Goal: Transaction & Acquisition: Purchase product/service

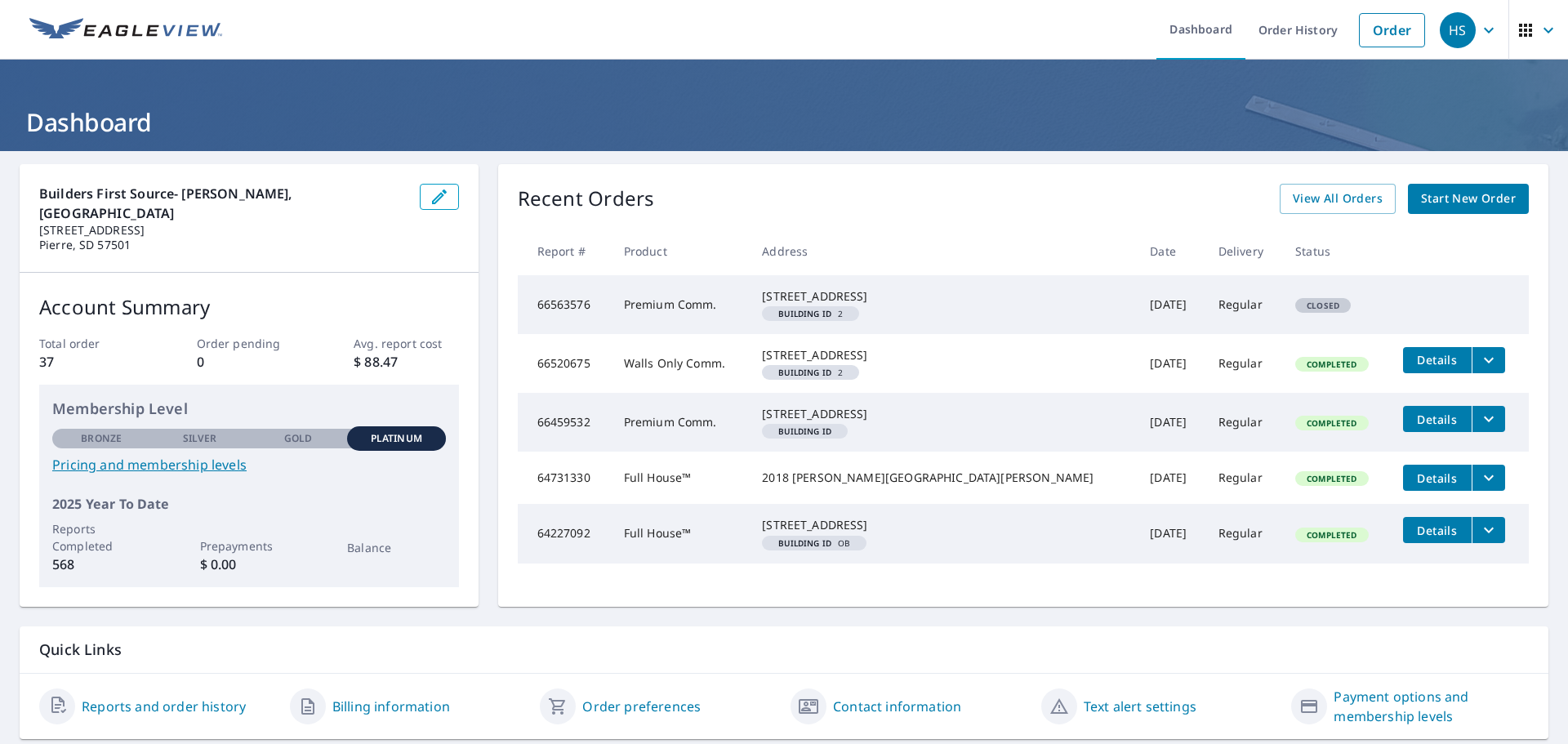
click at [1443, 197] on span "Start New Order" at bounding box center [1468, 199] width 95 height 21
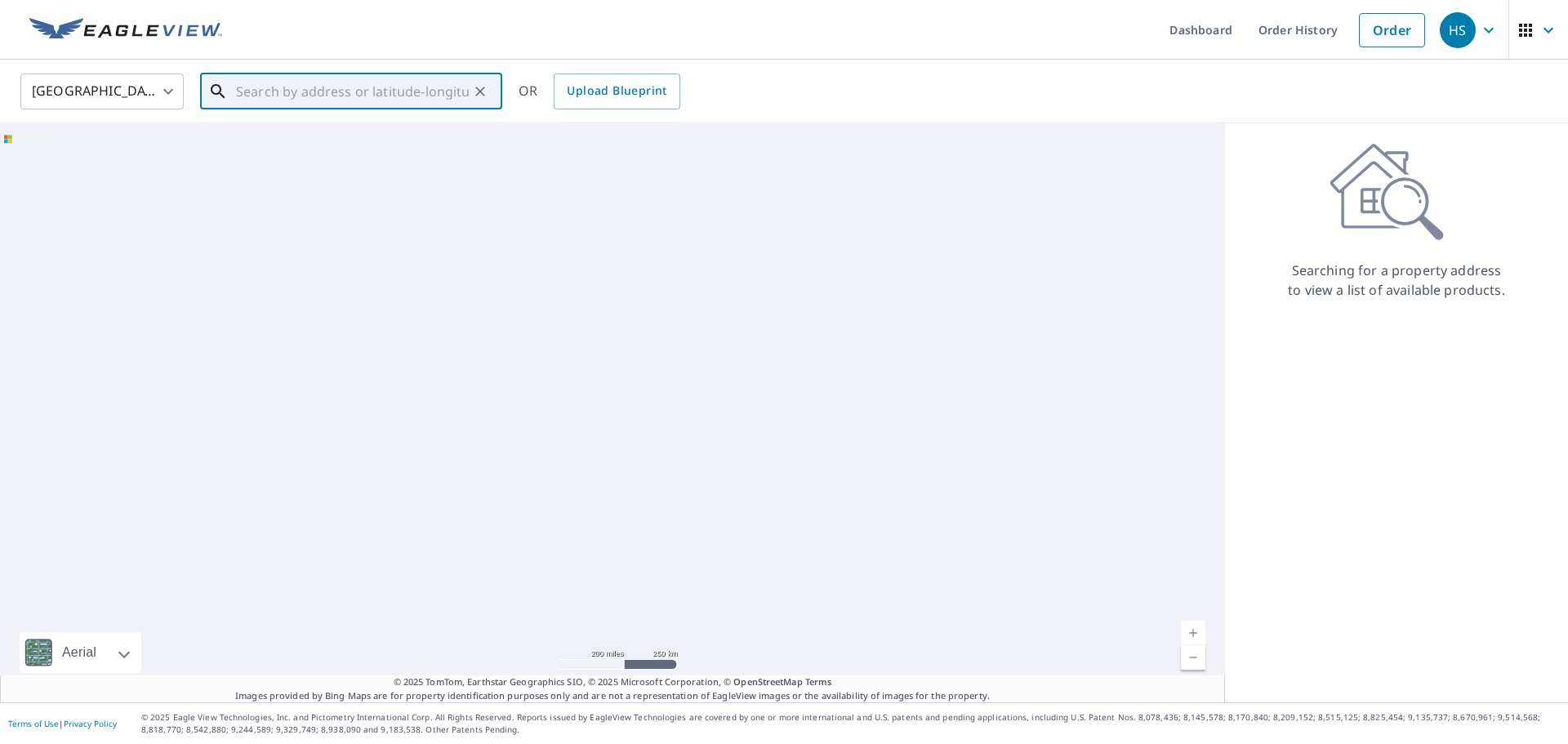
click at [306, 92] on input "text" at bounding box center [351, 91] width 233 height 46
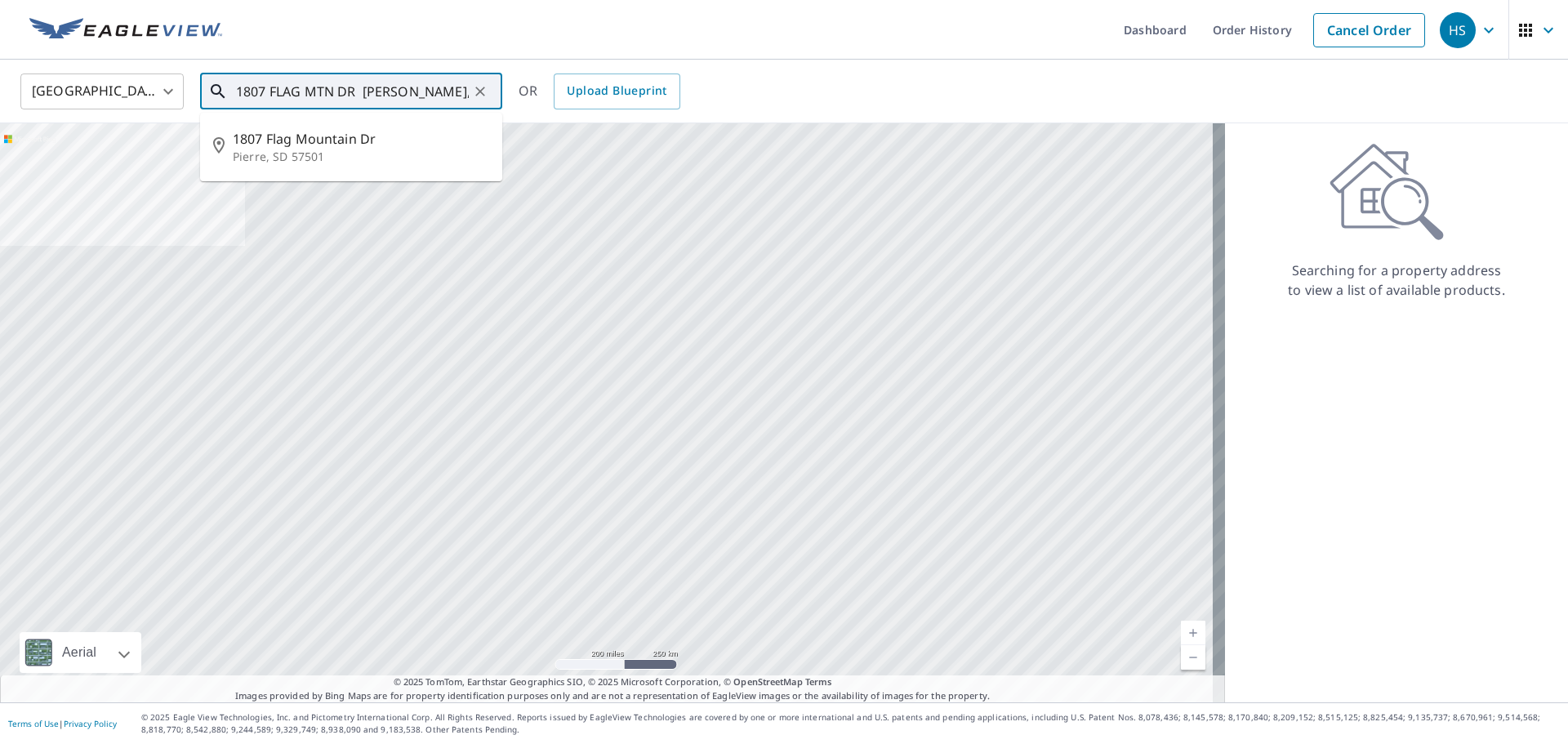
type input "1807 FLAG MTN DR [PERSON_NAME], SD"
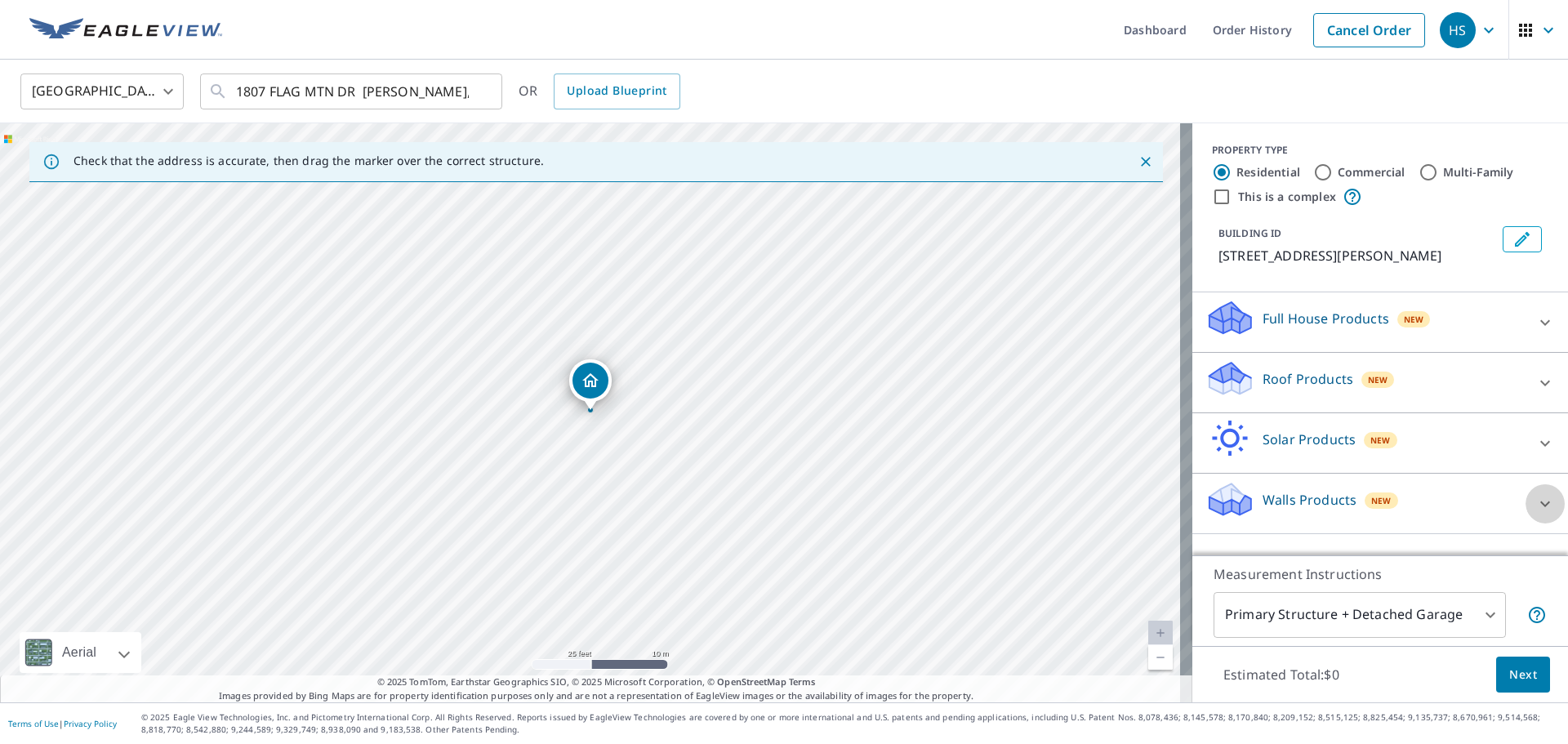
click at [1540, 503] on icon at bounding box center [1545, 504] width 10 height 6
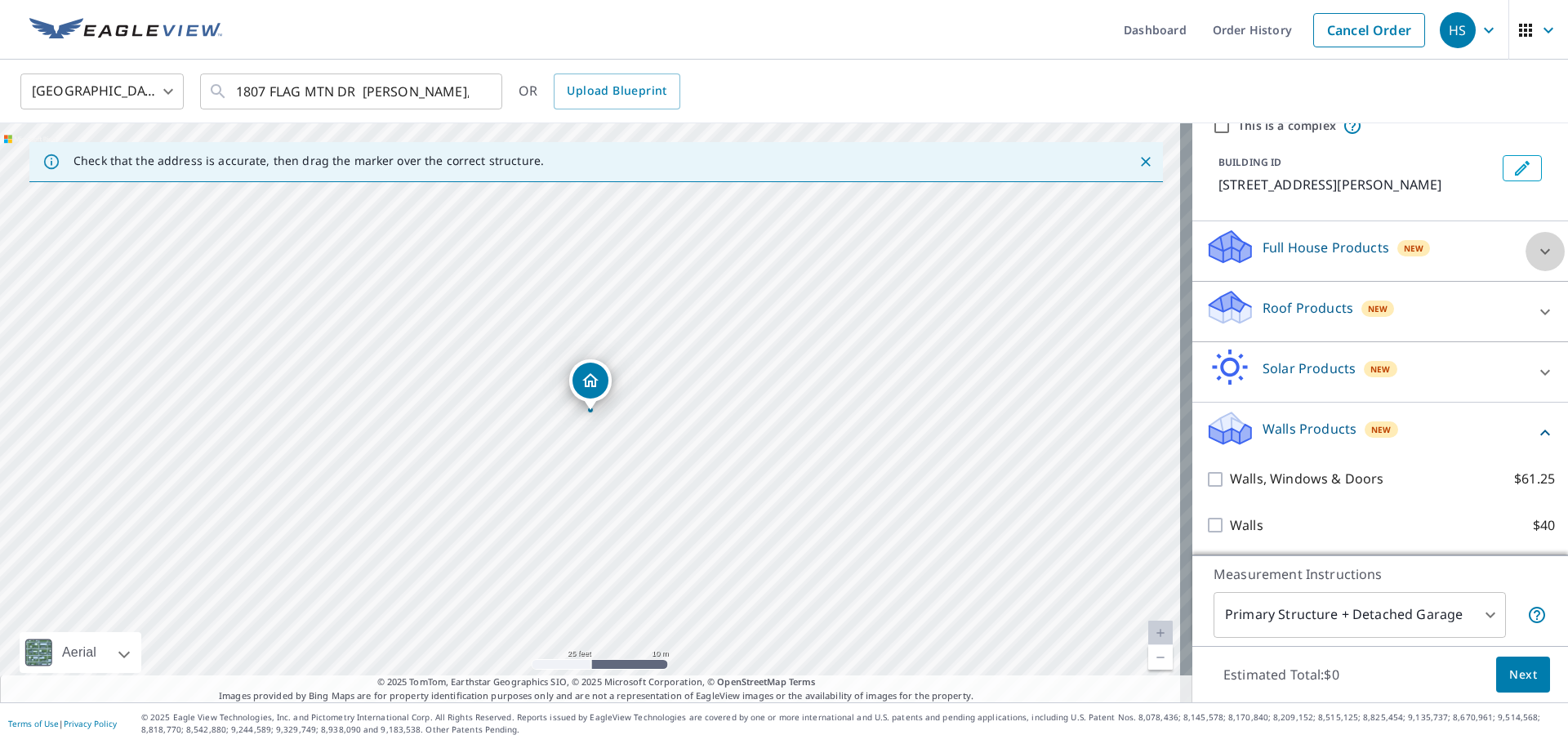
click at [1535, 244] on icon at bounding box center [1545, 251] width 20 height 20
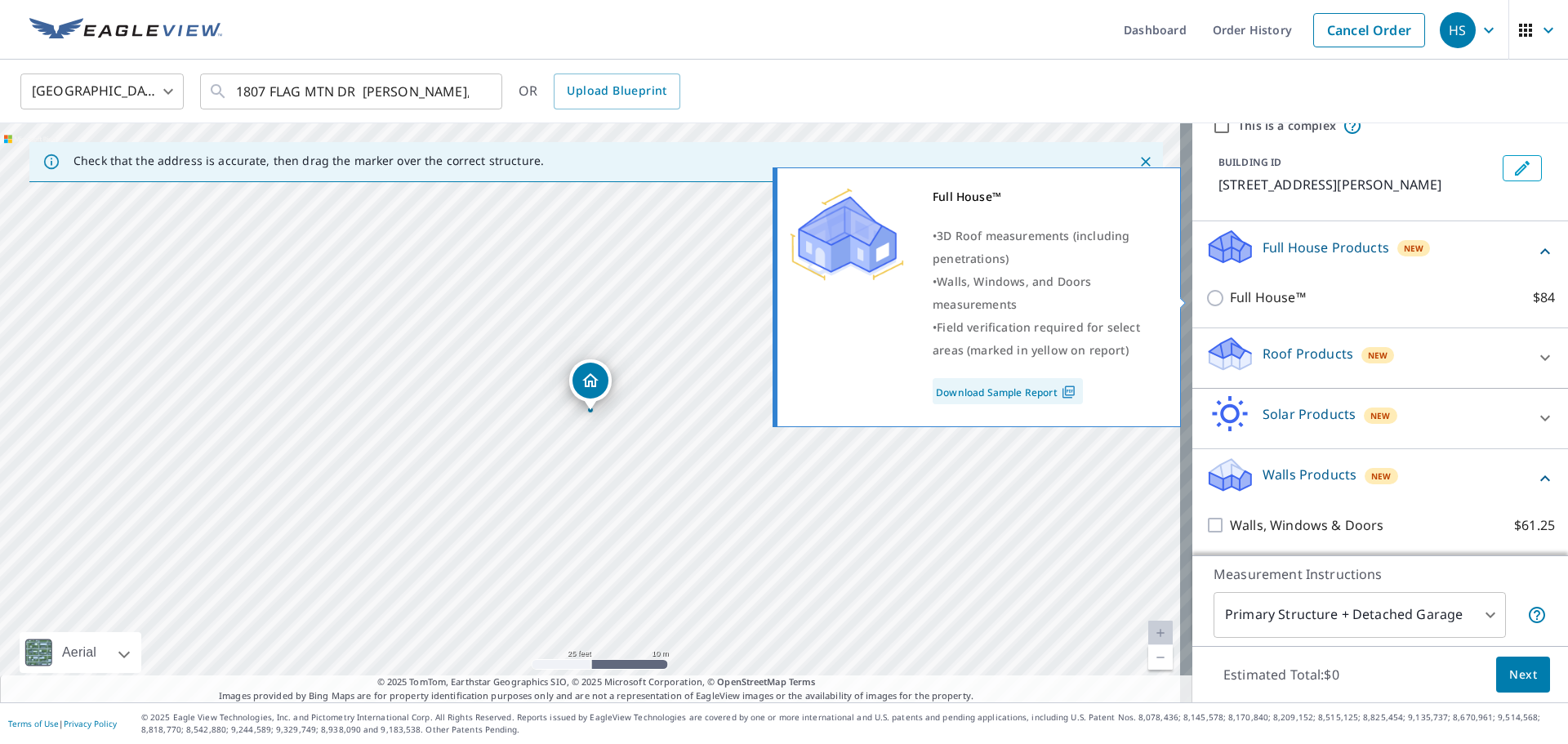
click at [1206, 295] on input "Full House™ $84" at bounding box center [1218, 298] width 25 height 20
checkbox input "true"
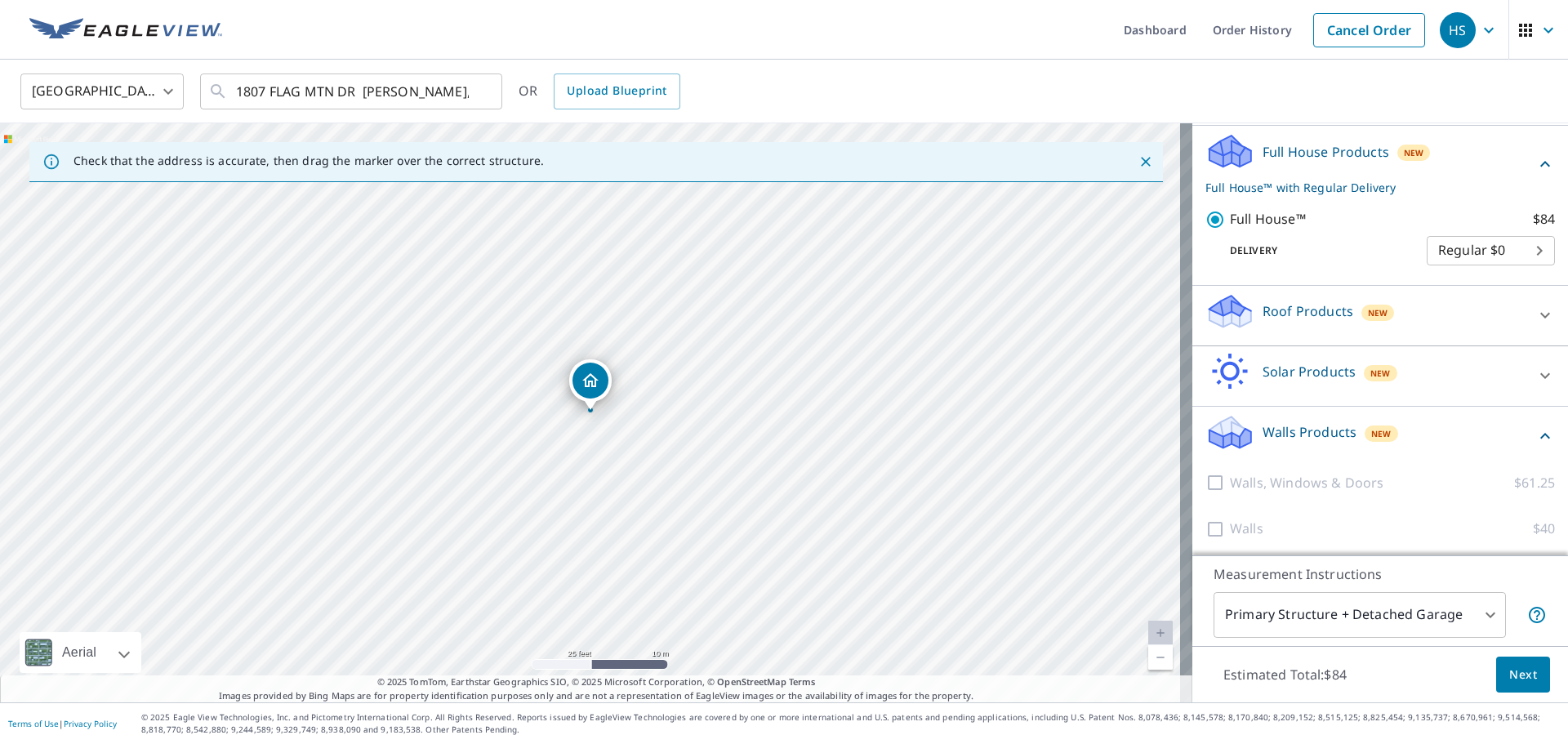
scroll to position [170, 0]
click at [1473, 602] on body "HS HS Dashboard Order History Cancel Order HS [GEOGRAPHIC_DATA] [GEOGRAPHIC_DAT…" at bounding box center [784, 372] width 1568 height 744
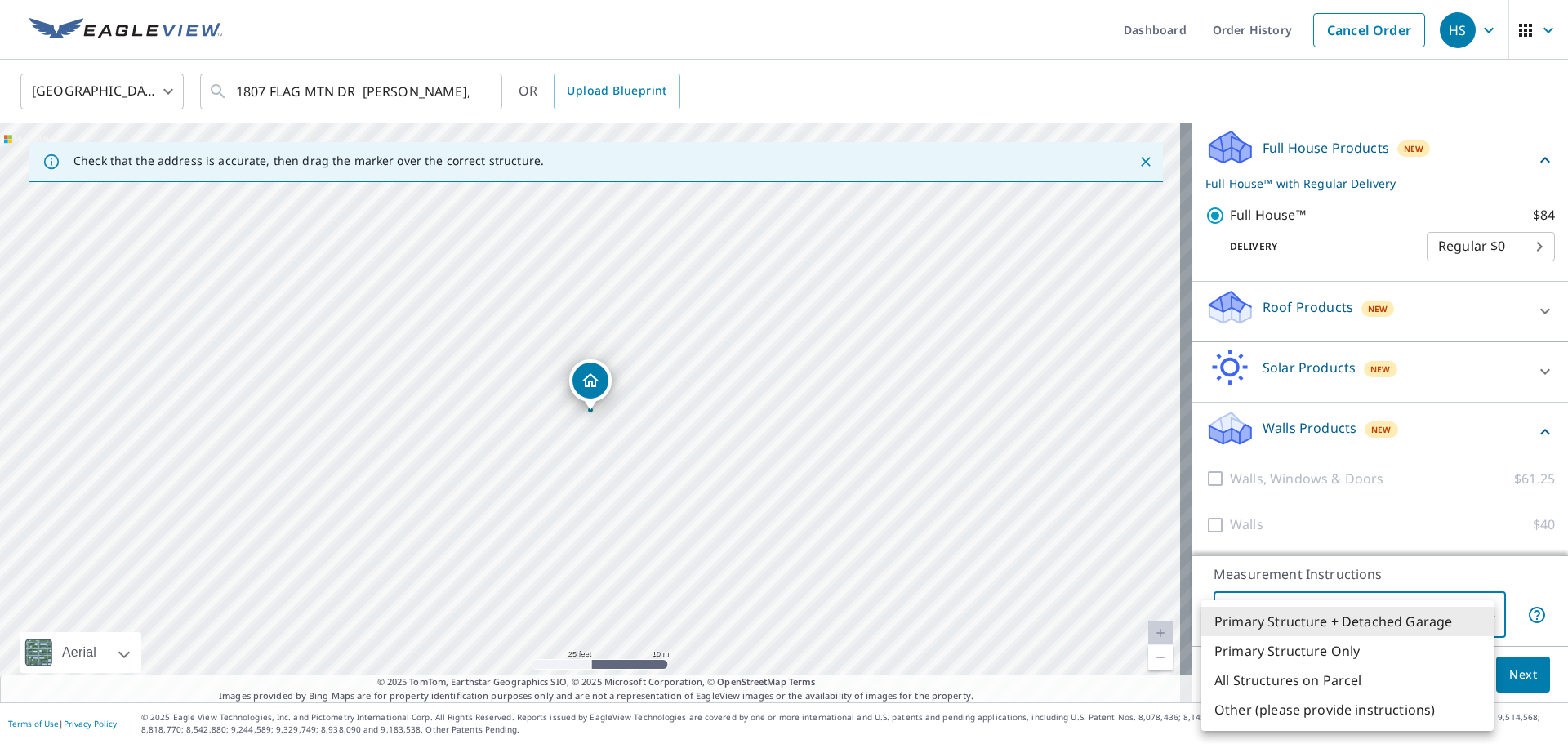
click at [1333, 657] on li "Primary Structure Only" at bounding box center [1346, 651] width 292 height 30
type input "2"
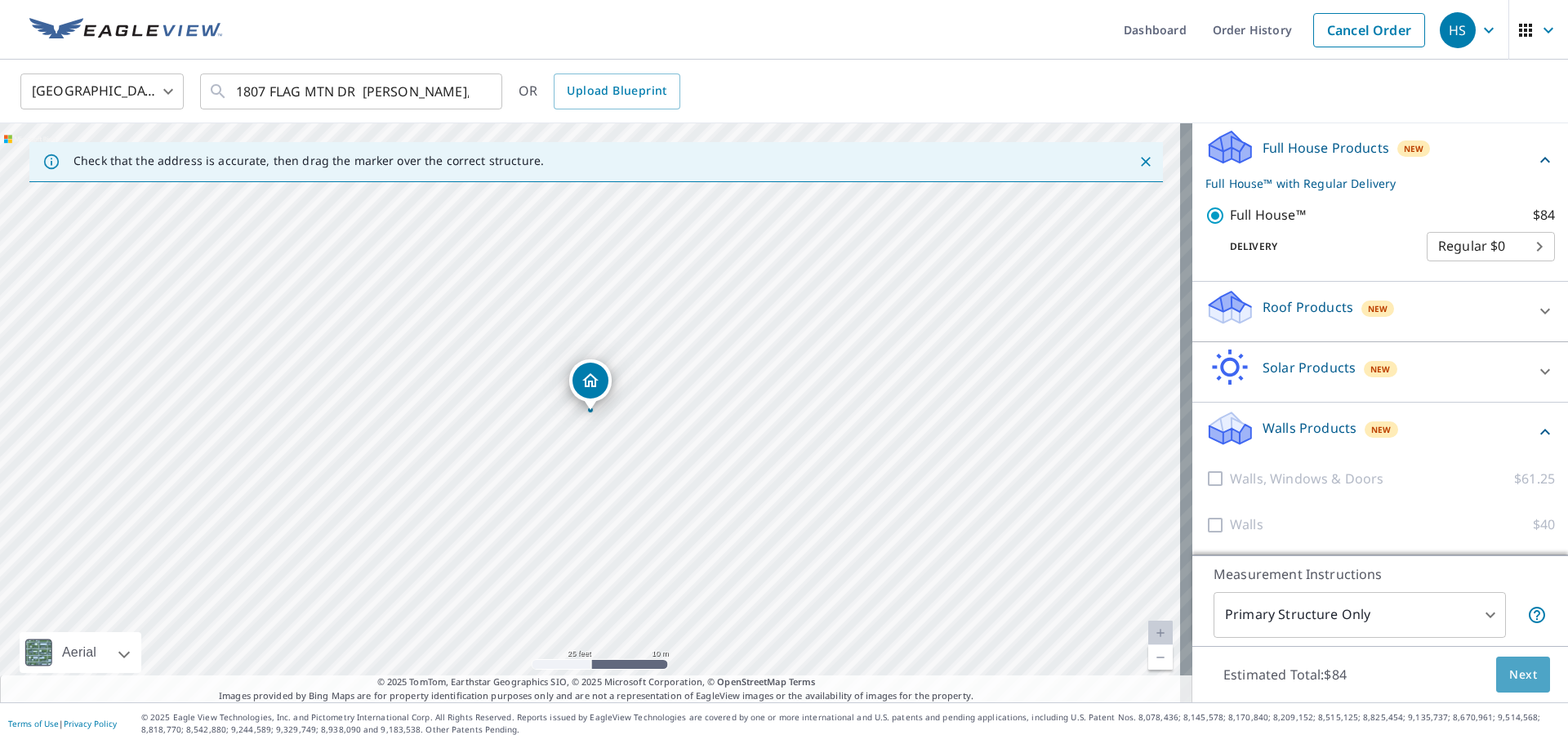
click at [1509, 677] on span "Next" at bounding box center [1522, 675] width 28 height 21
